Goal: Check status: Check status

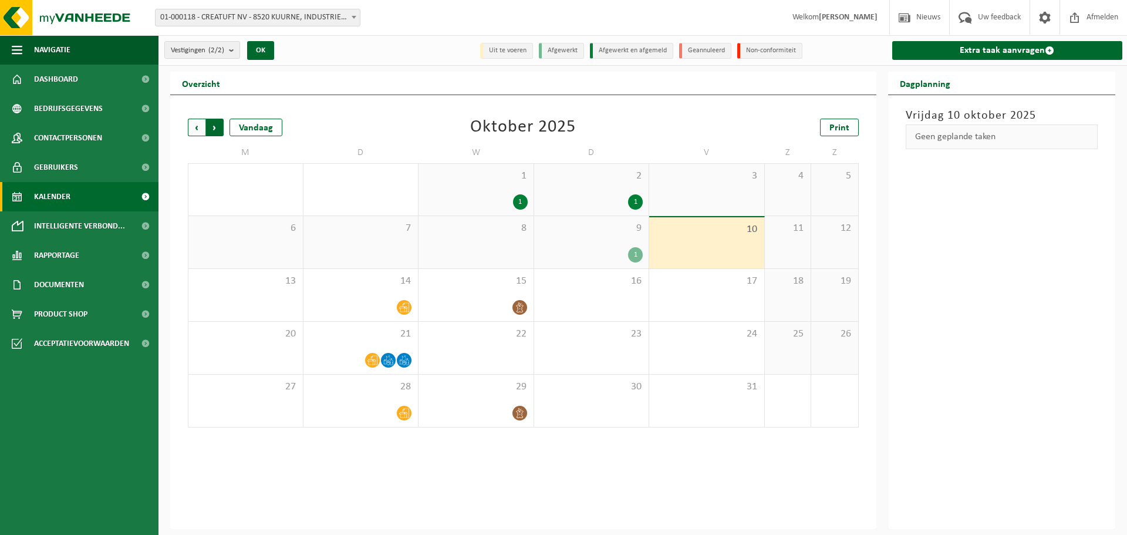
click at [193, 126] on span "Vorige" at bounding box center [197, 128] width 18 height 18
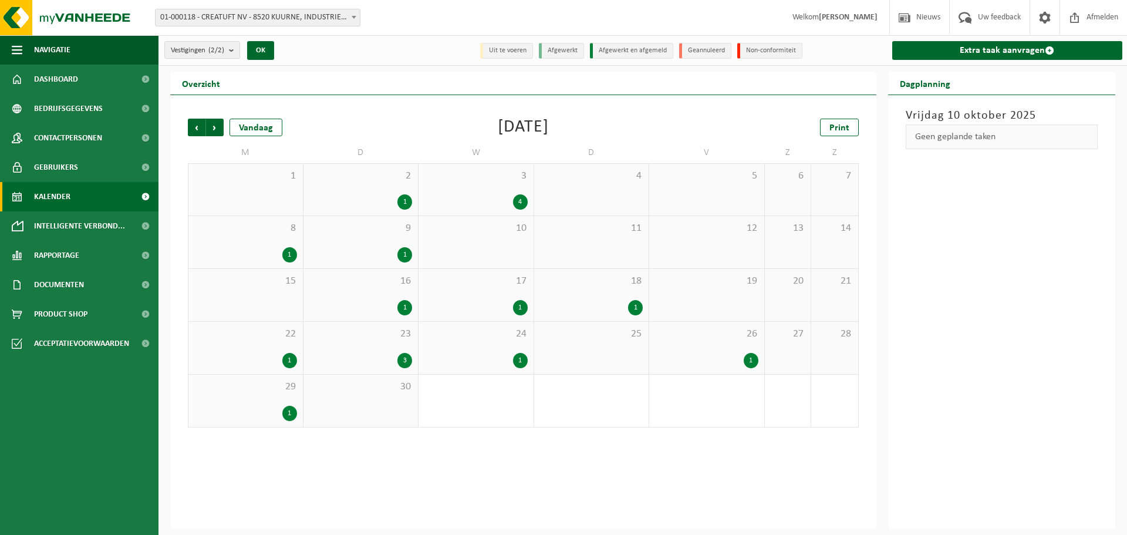
click at [589, 298] on div "18 1" at bounding box center [591, 295] width 115 height 52
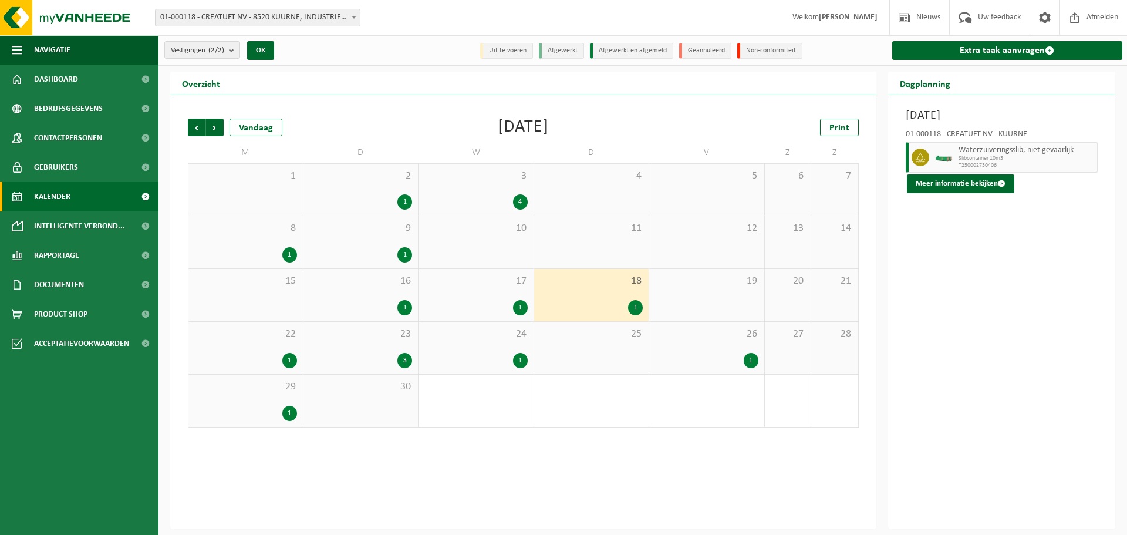
drag, startPoint x: 993, startPoint y: 163, endPoint x: 1041, endPoint y: 189, distance: 54.9
click at [1040, 190] on div "Meer informatie bekijken" at bounding box center [1002, 183] width 193 height 19
click at [935, 185] on button "Meer informatie bekijken" at bounding box center [960, 183] width 107 height 19
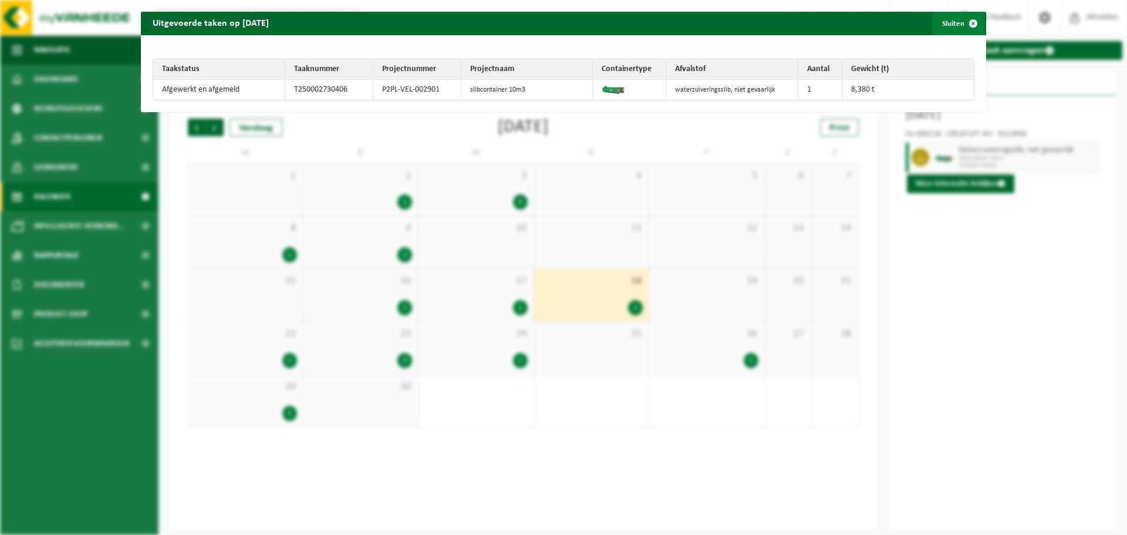
click at [966, 22] on span "button" at bounding box center [972, 23] width 23 height 23
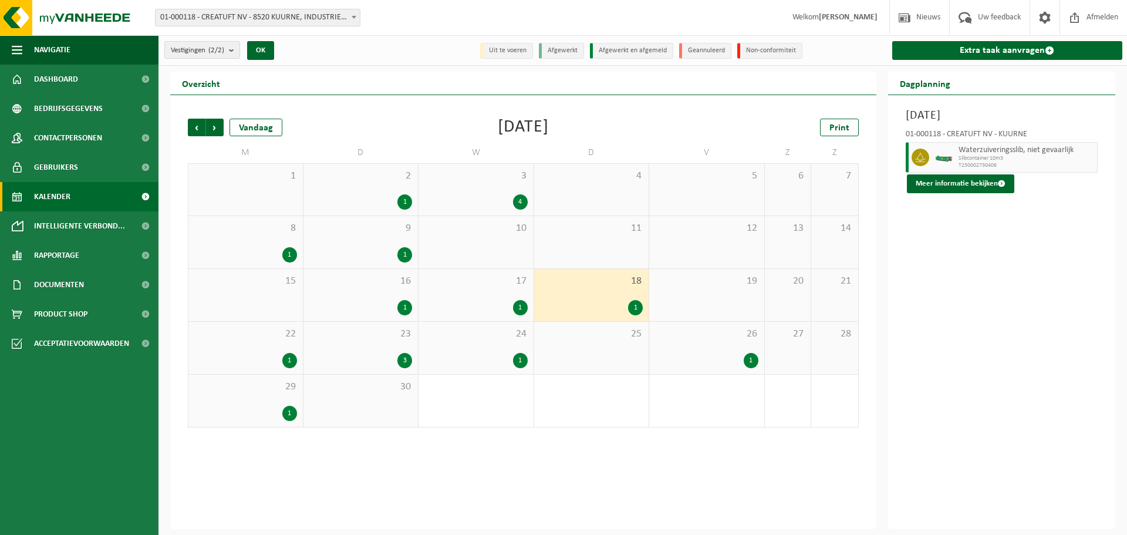
click at [492, 194] on div "4" at bounding box center [475, 201] width 103 height 15
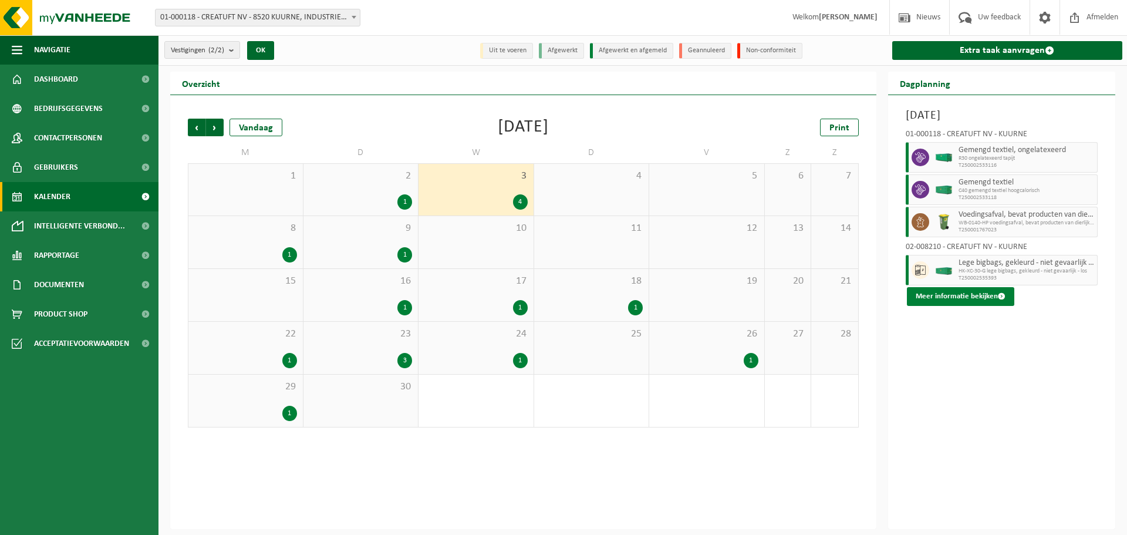
click at [945, 290] on button "Meer informatie bekijken" at bounding box center [960, 296] width 107 height 19
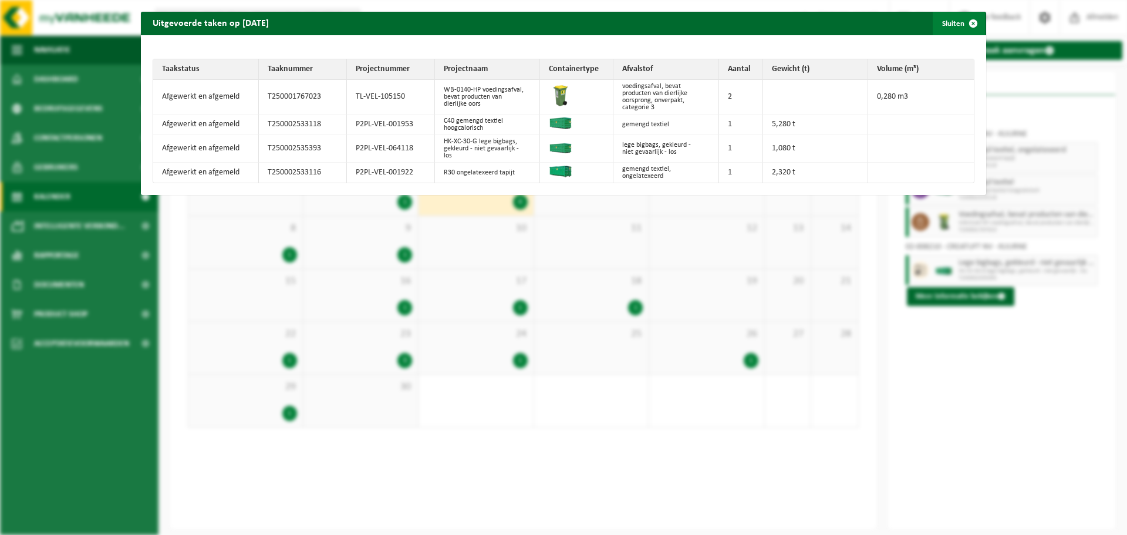
click at [966, 21] on span "button" at bounding box center [972, 23] width 23 height 23
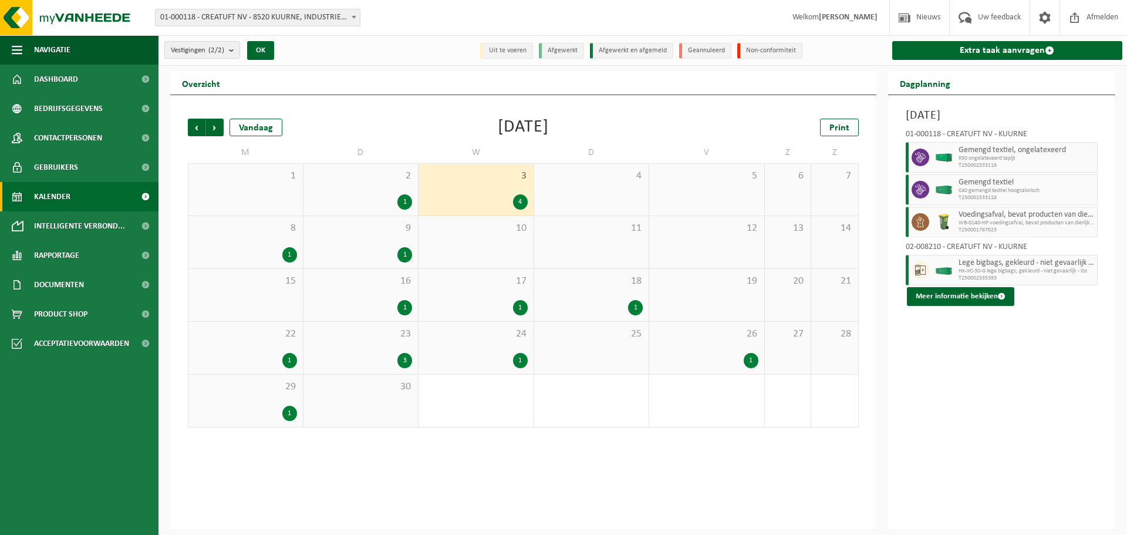
click at [490, 293] on div "17 1" at bounding box center [476, 295] width 115 height 52
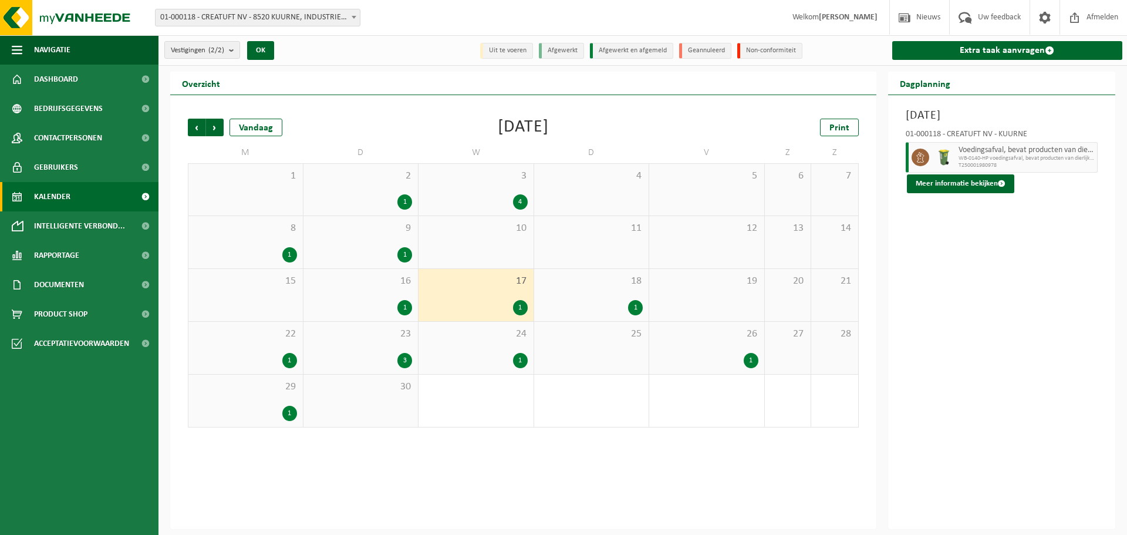
click at [484, 340] on div "24 1" at bounding box center [476, 348] width 115 height 52
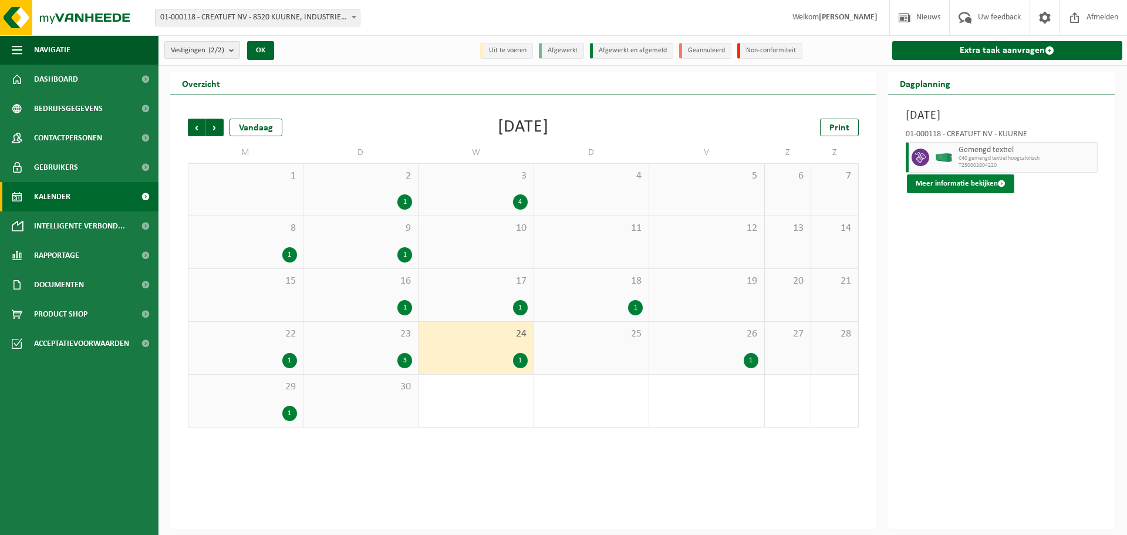
click at [925, 182] on button "Meer informatie bekijken" at bounding box center [960, 183] width 107 height 19
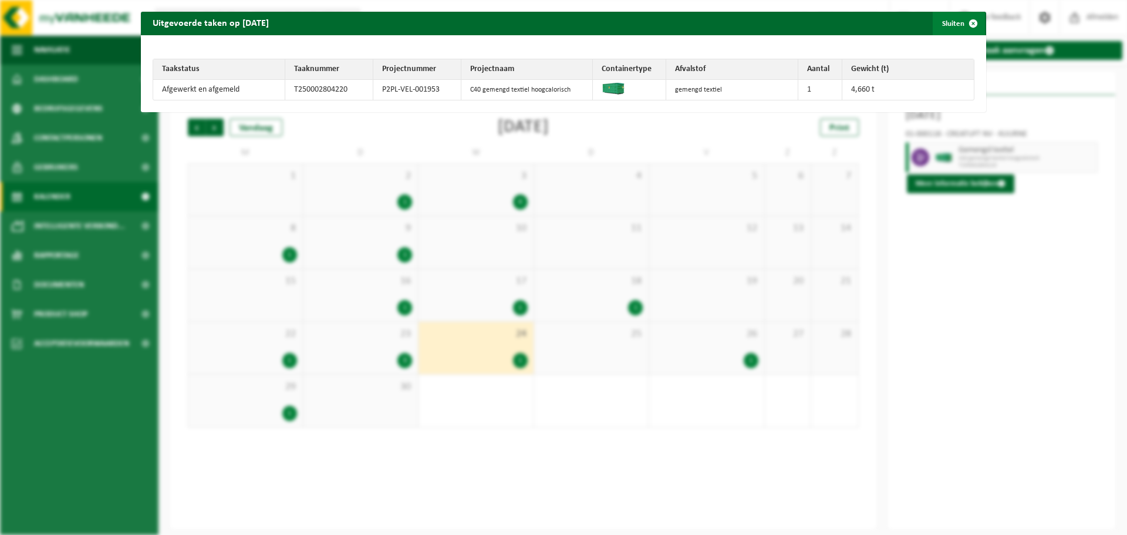
click at [967, 23] on span "button" at bounding box center [972, 23] width 23 height 23
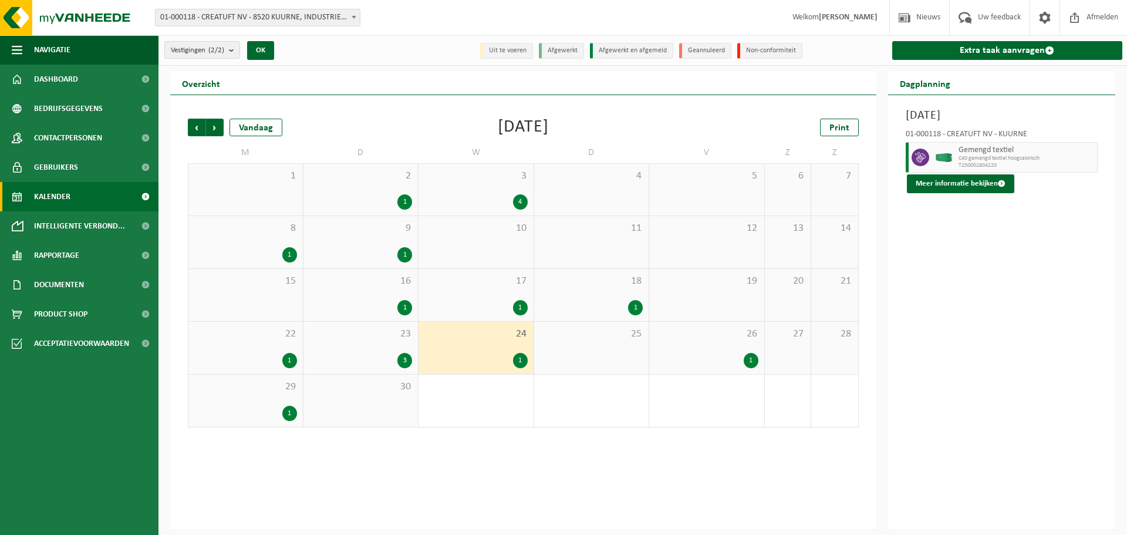
click at [372, 346] on div "23 3" at bounding box center [360, 348] width 115 height 52
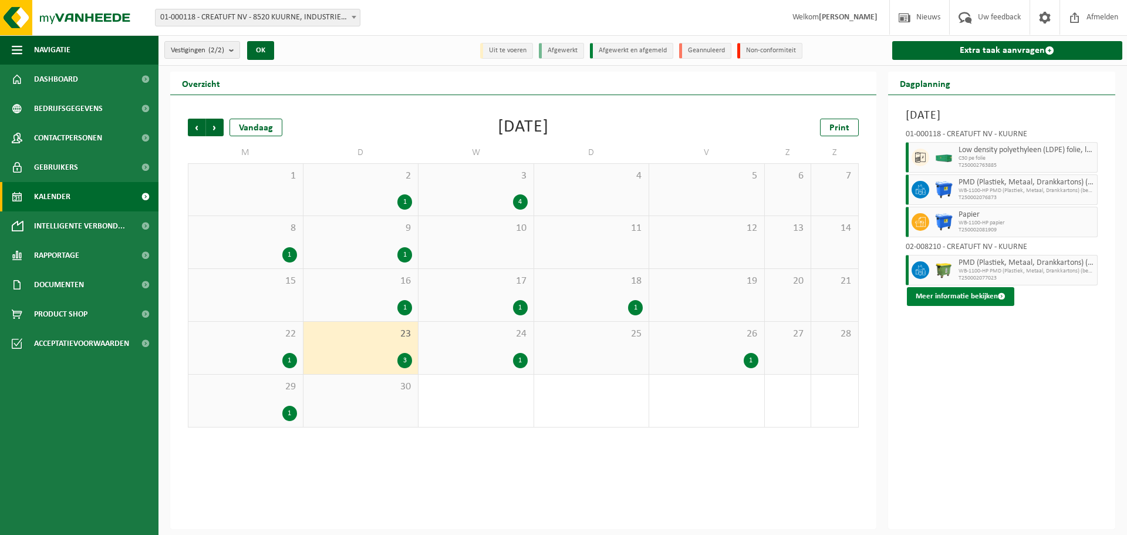
click at [954, 294] on button "Meer informatie bekijken" at bounding box center [960, 296] width 107 height 19
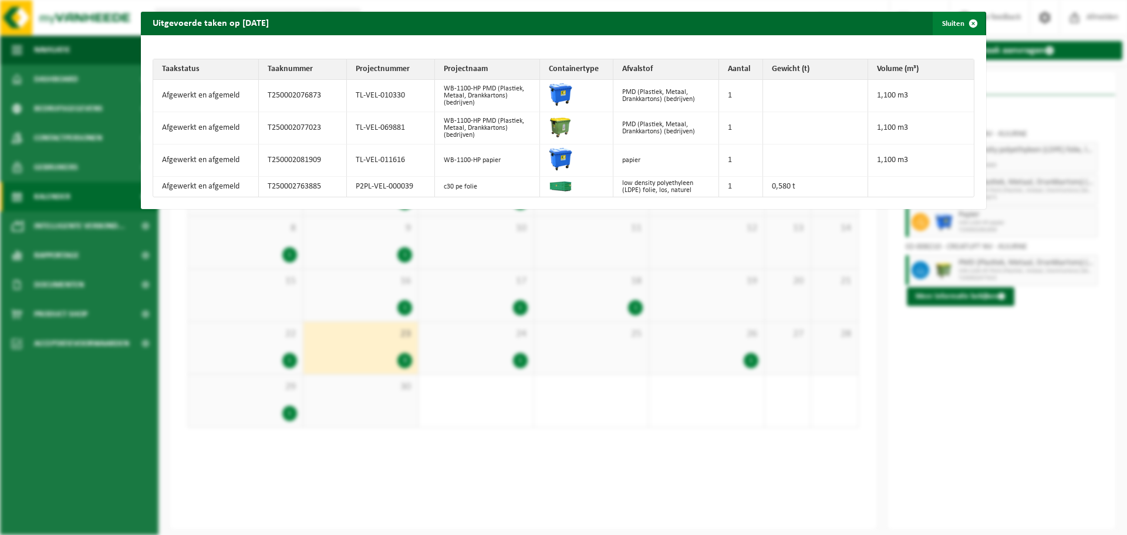
click at [967, 21] on span "button" at bounding box center [972, 23] width 23 height 23
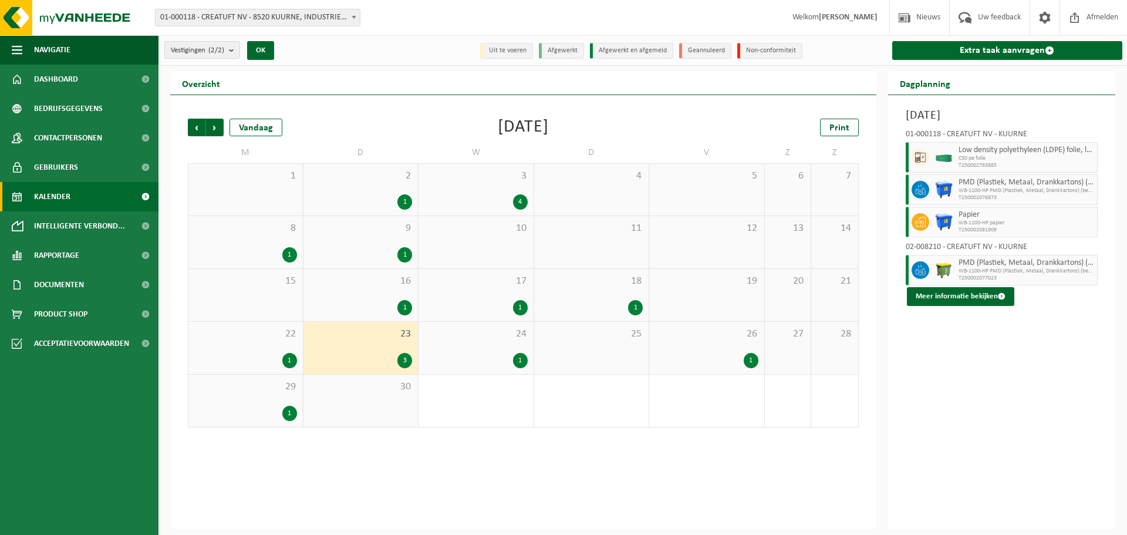
click at [235, 237] on div "8 1" at bounding box center [245, 242] width 114 height 52
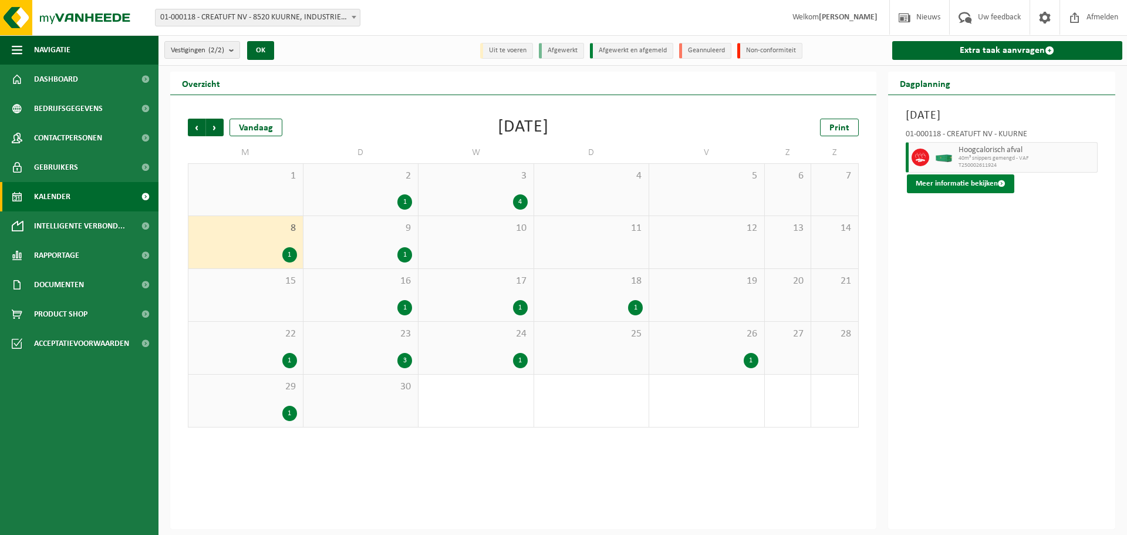
click at [963, 184] on button "Meer informatie bekijken" at bounding box center [960, 183] width 107 height 19
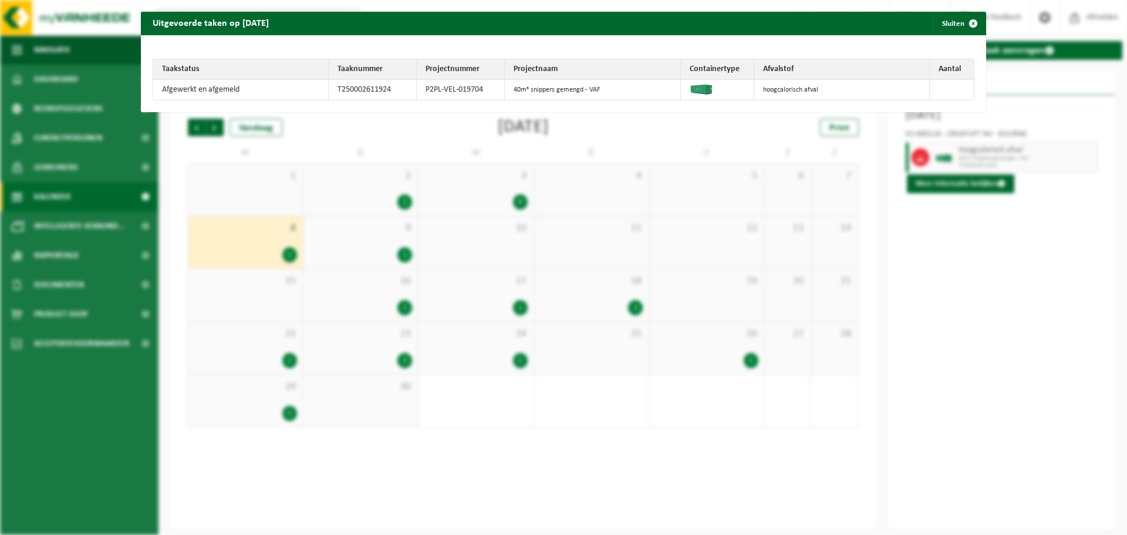
drag, startPoint x: 965, startPoint y: 24, endPoint x: 1018, endPoint y: 19, distance: 53.0
click at [966, 24] on span "button" at bounding box center [972, 23] width 23 height 23
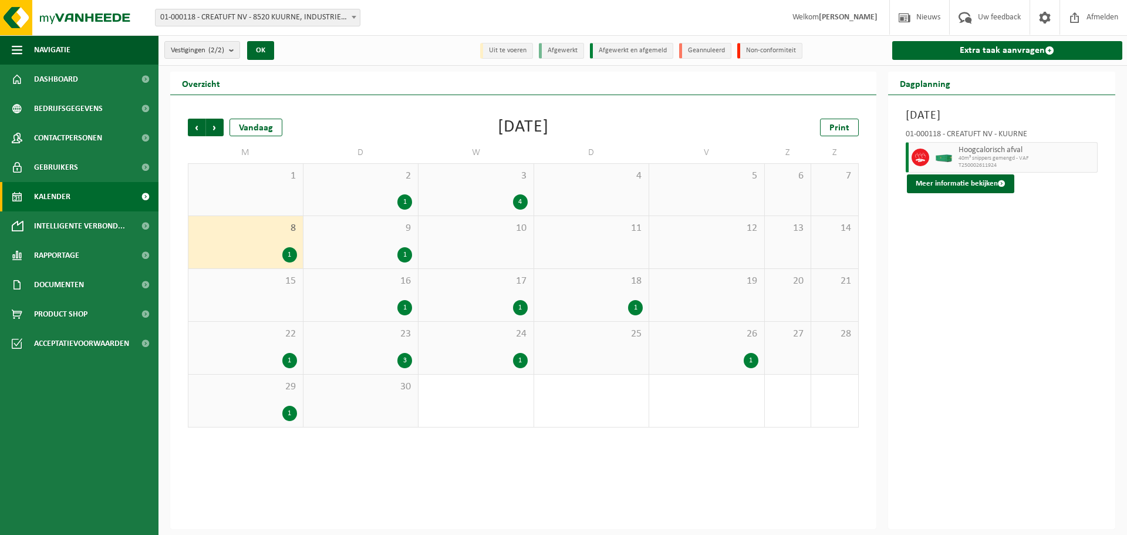
click at [262, 339] on span "22" at bounding box center [245, 334] width 103 height 13
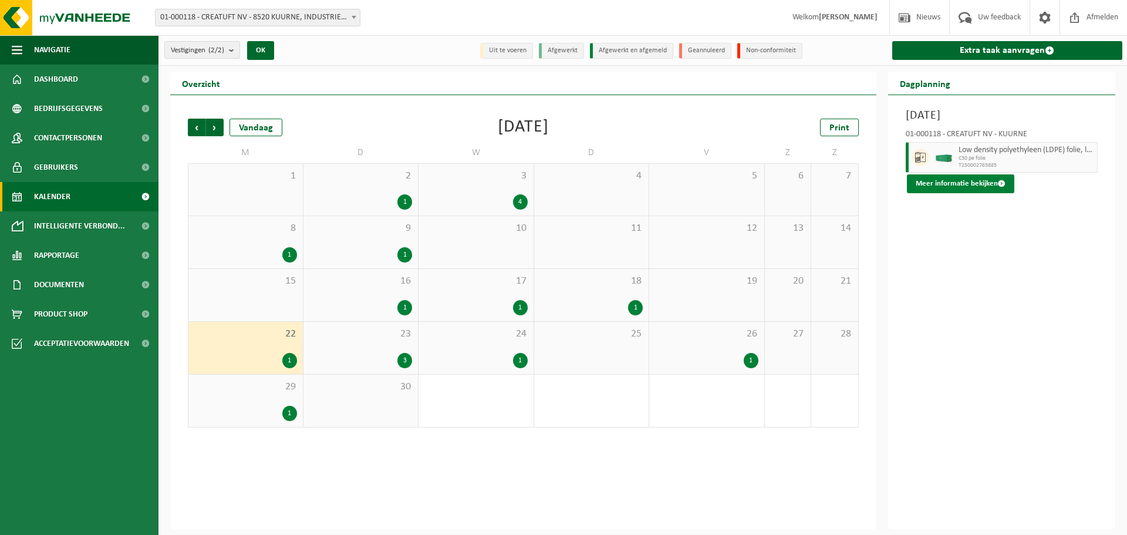
click at [939, 183] on button "Meer informatie bekijken" at bounding box center [960, 183] width 107 height 19
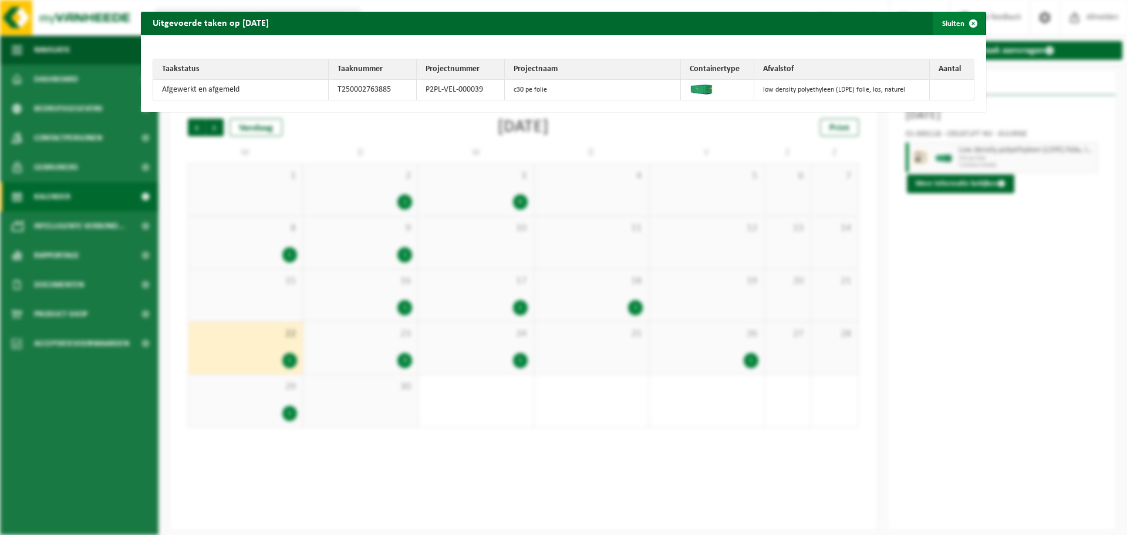
drag, startPoint x: 963, startPoint y: 21, endPoint x: 896, endPoint y: 69, distance: 83.2
click at [963, 21] on span "button" at bounding box center [972, 23] width 23 height 23
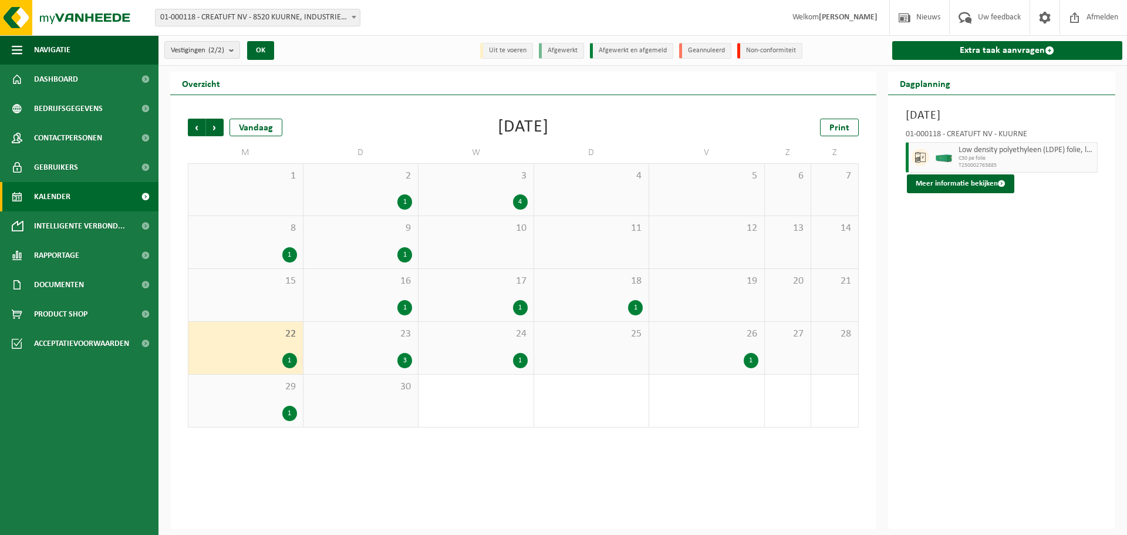
click at [268, 396] on div "29 1" at bounding box center [245, 400] width 114 height 52
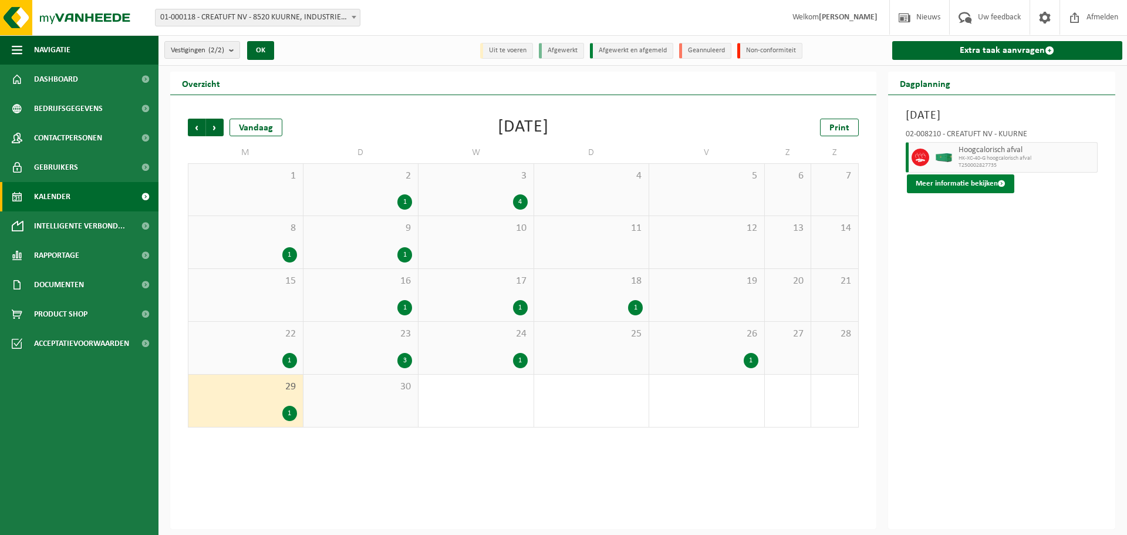
click at [943, 185] on button "Meer informatie bekijken" at bounding box center [960, 183] width 107 height 19
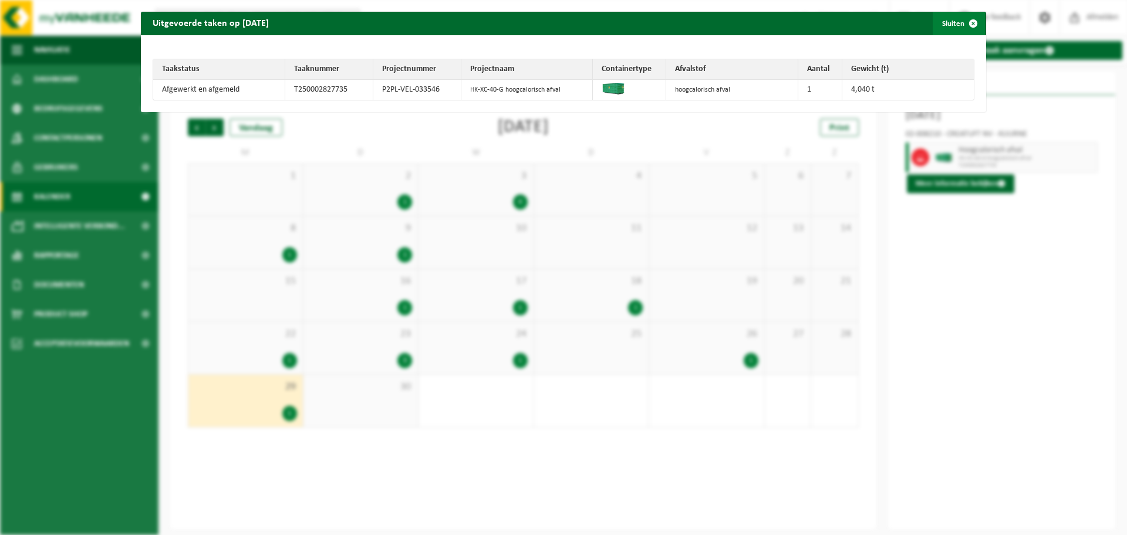
click at [964, 26] on span "button" at bounding box center [972, 23] width 23 height 23
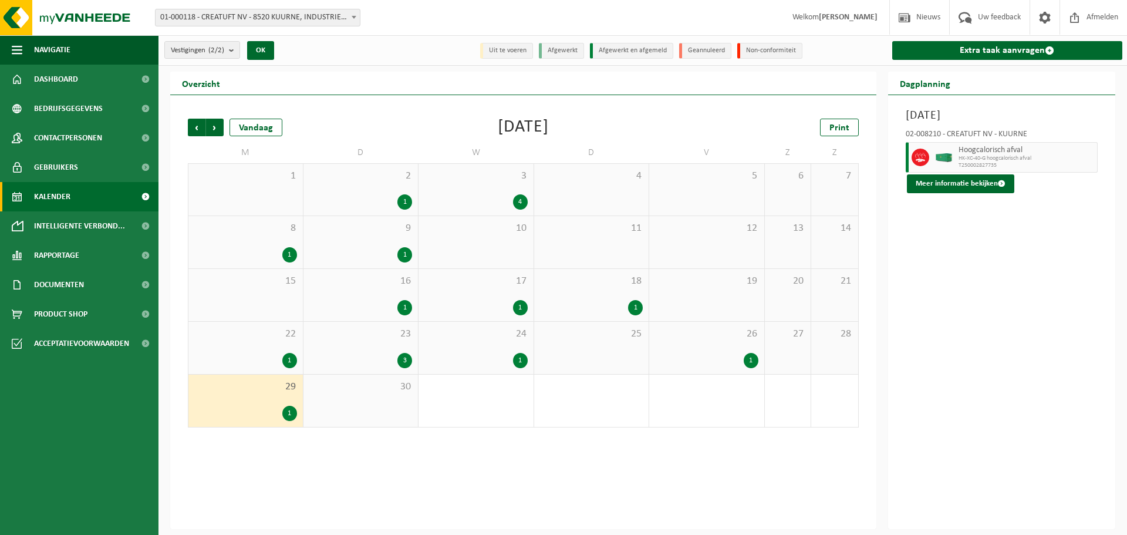
click at [231, 413] on div "1" at bounding box center [245, 413] width 103 height 15
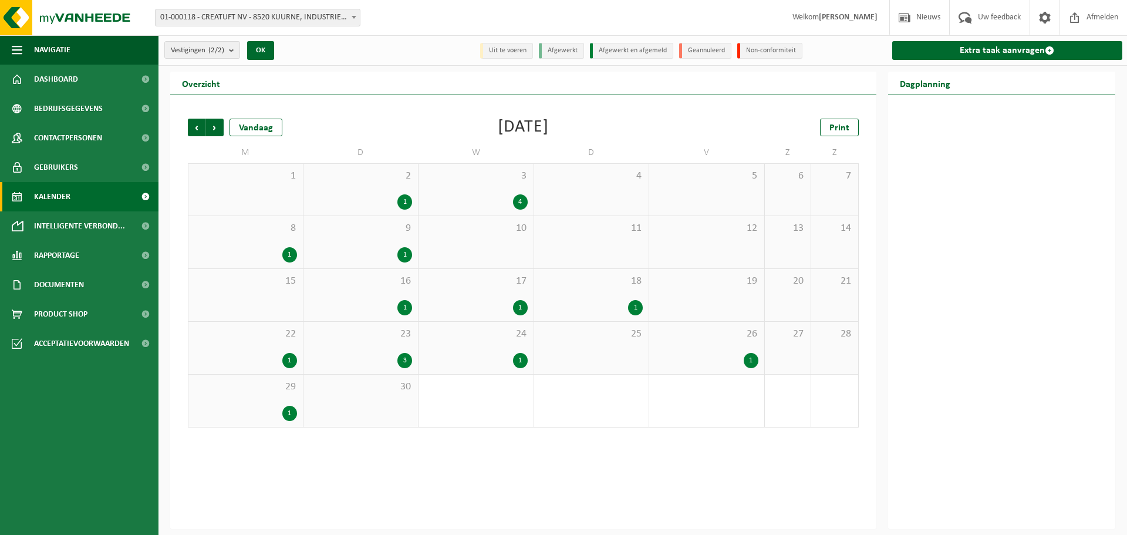
click at [499, 185] on div "3 4" at bounding box center [476, 190] width 115 height 52
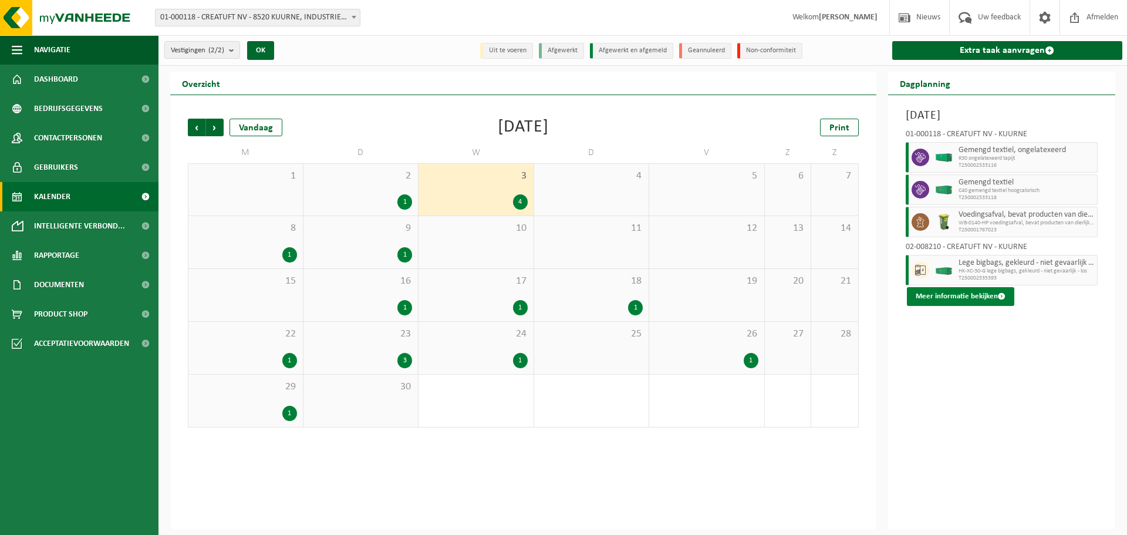
click at [947, 303] on button "Meer informatie bekijken" at bounding box center [960, 296] width 107 height 19
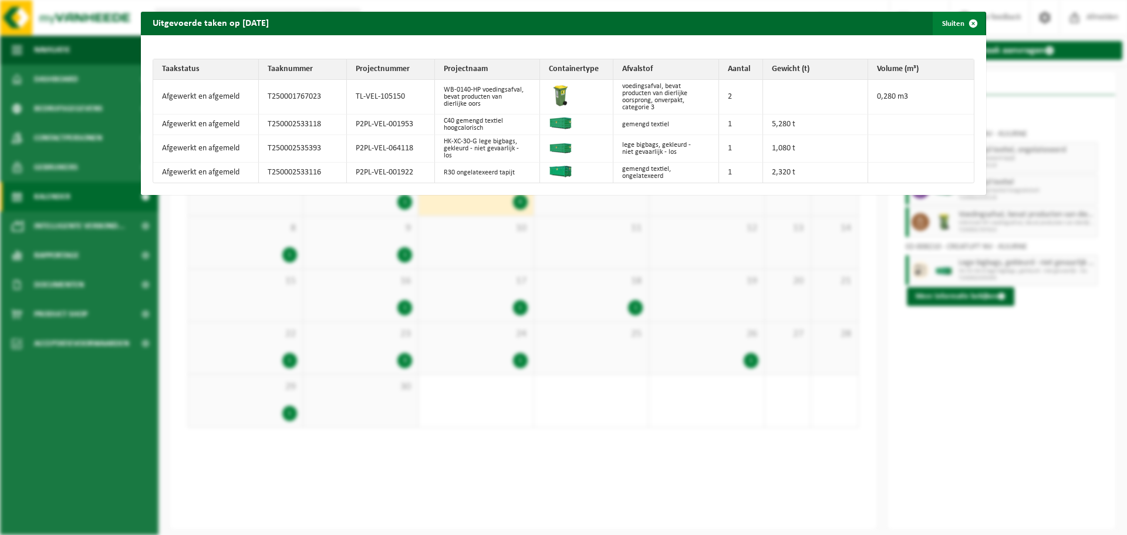
click at [965, 18] on span "button" at bounding box center [972, 23] width 23 height 23
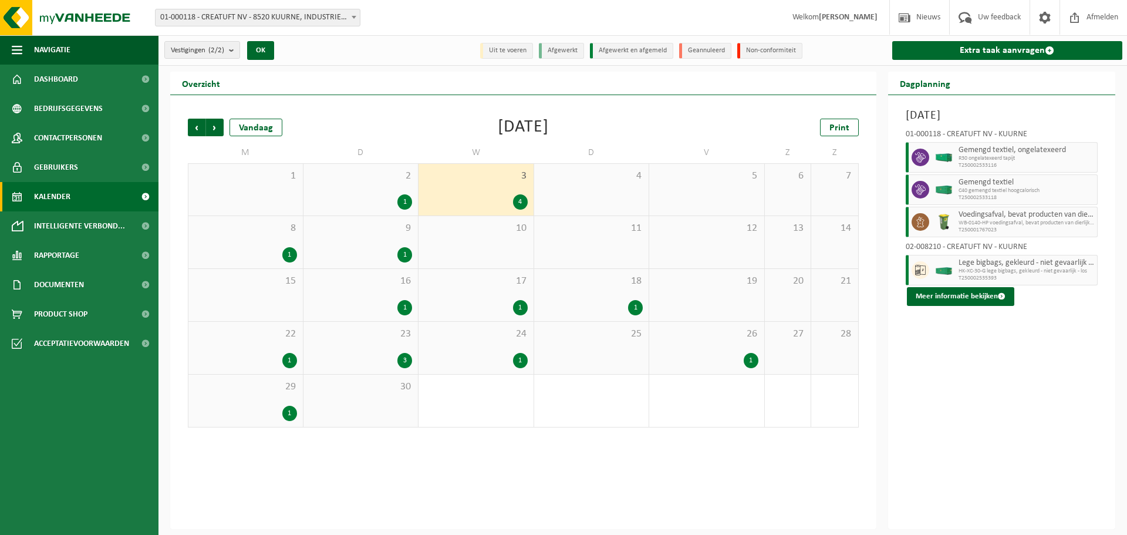
click at [680, 339] on span "26" at bounding box center [706, 334] width 103 height 13
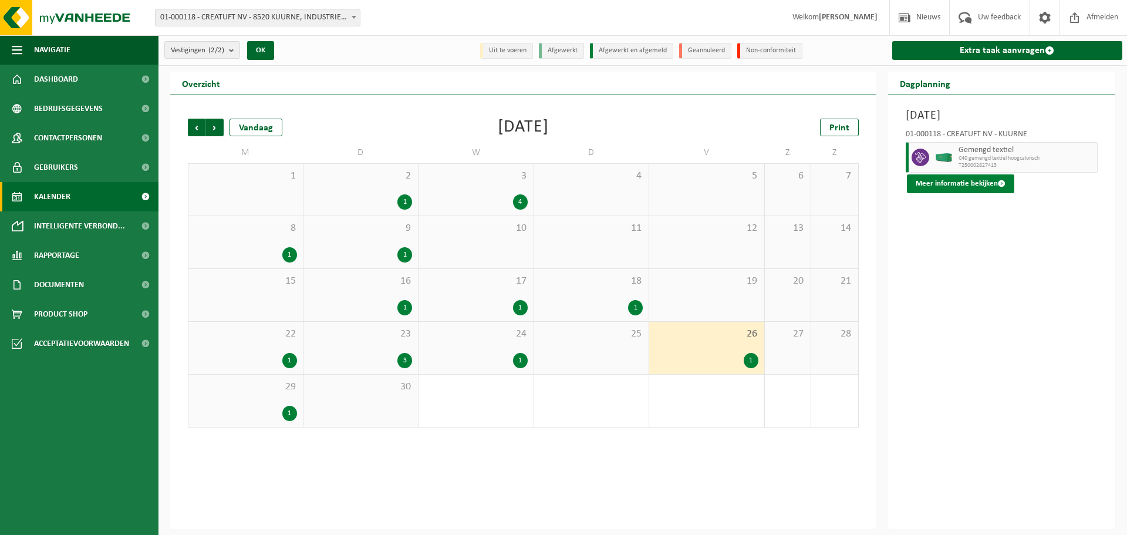
click at [959, 181] on button "Meer informatie bekijken" at bounding box center [960, 183] width 107 height 19
